Goal: Check status: Check status

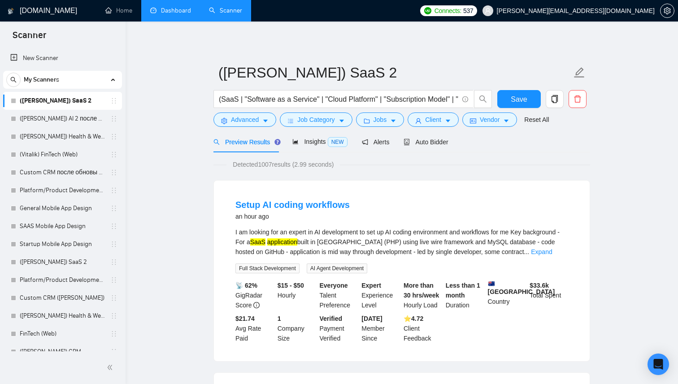
click at [180, 14] on link "Dashboard" at bounding box center [170, 11] width 41 height 8
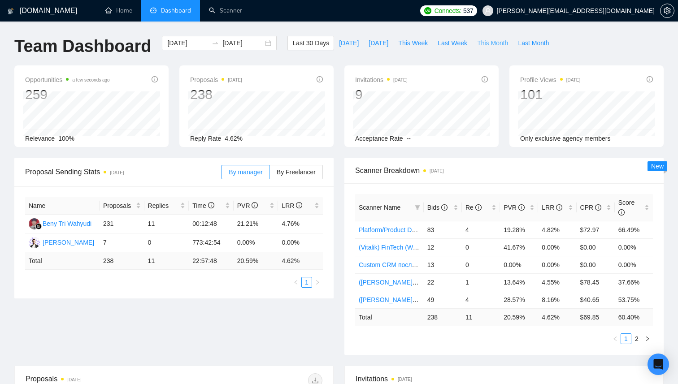
click at [499, 43] on span "This Month" at bounding box center [492, 43] width 31 height 10
type input "[DATE]"
click at [534, 44] on span "Last Month" at bounding box center [533, 43] width 31 height 10
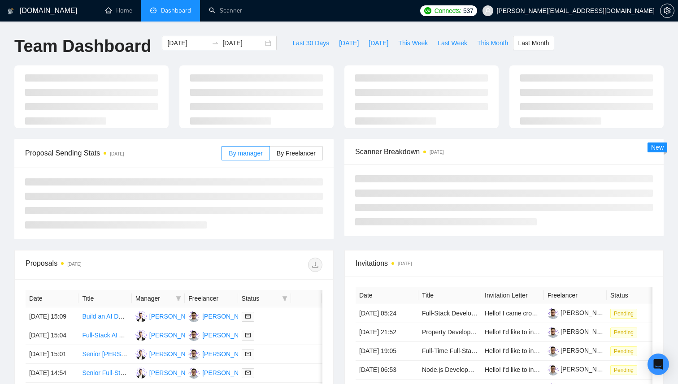
type input "[DATE]"
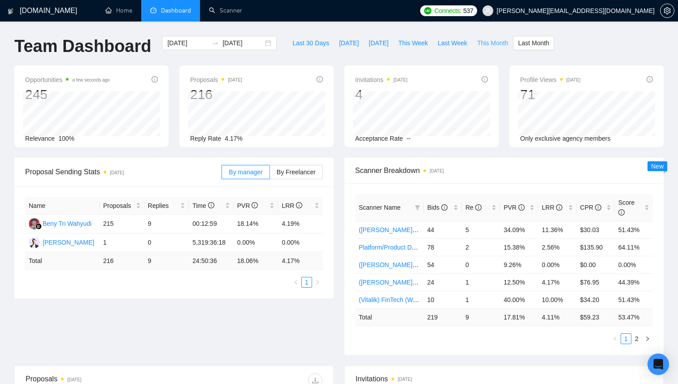
click at [496, 45] on span "This Month" at bounding box center [492, 43] width 31 height 10
type input "[DATE]"
click at [337, 96] on div "Proposals [DATE] 111 Reply Rate 5.41%" at bounding box center [256, 106] width 165 height 82
